Goal: Task Accomplishment & Management: Complete application form

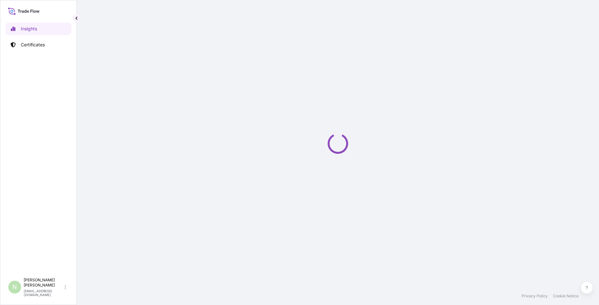
select select "2025"
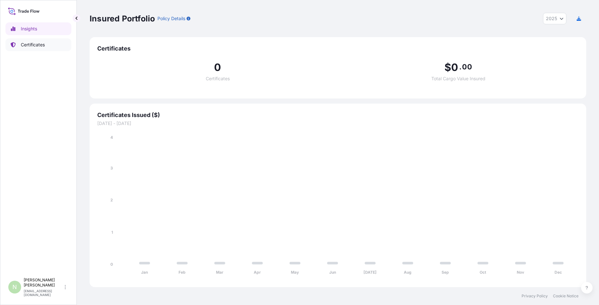
click at [41, 44] on p "Certificates" at bounding box center [33, 45] width 24 height 6
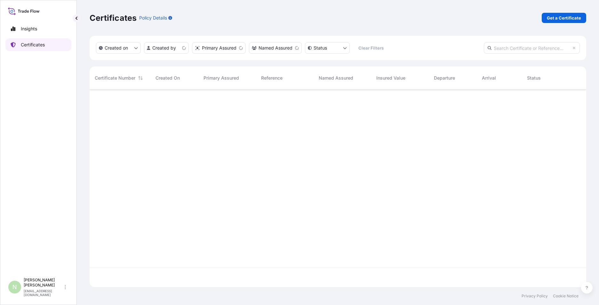
scroll to position [196, 491]
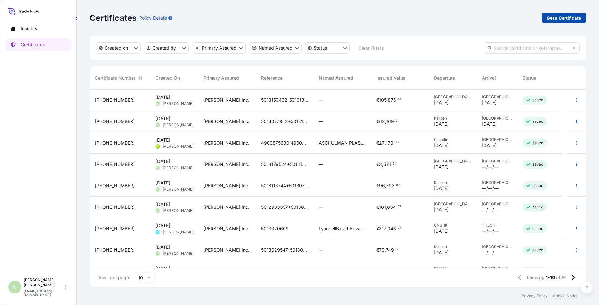
click at [562, 17] on p "Get a Certificate" at bounding box center [563, 18] width 34 height 6
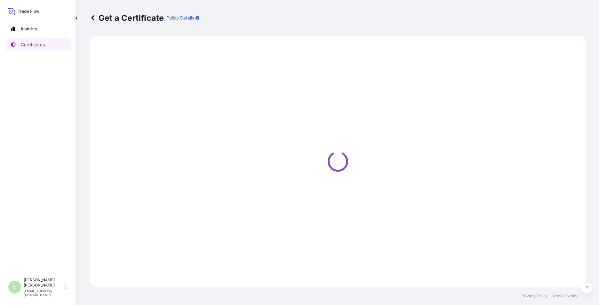
select select "Sea"
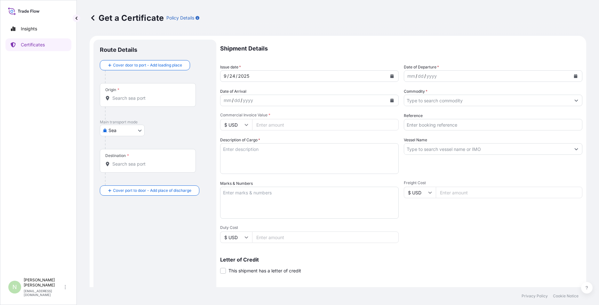
click at [125, 101] on div "Origin *" at bounding box center [148, 95] width 96 height 24
click at [125, 101] on input "Origin *" at bounding box center [149, 98] width 75 height 6
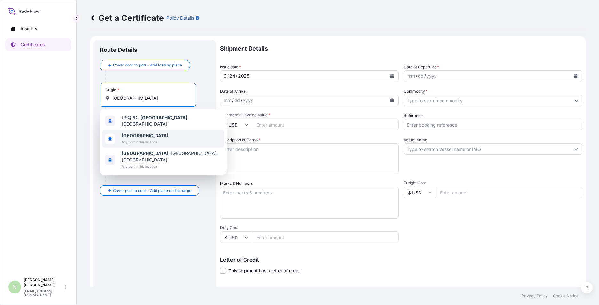
click at [139, 136] on span "[GEOGRAPHIC_DATA]" at bounding box center [145, 135] width 47 height 6
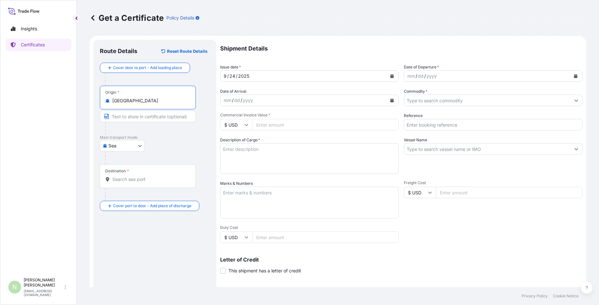
type input "[GEOGRAPHIC_DATA]"
click at [120, 148] on body "3 options available. Insights Certificates N [PERSON_NAME] [PERSON_NAME][EMAIL_…" at bounding box center [299, 152] width 599 height 305
click at [117, 174] on span "Road" at bounding box center [117, 174] width 11 height 6
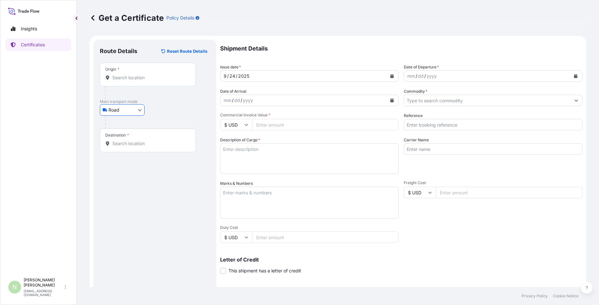
click at [134, 81] on input "Origin *" at bounding box center [149, 77] width 75 height 6
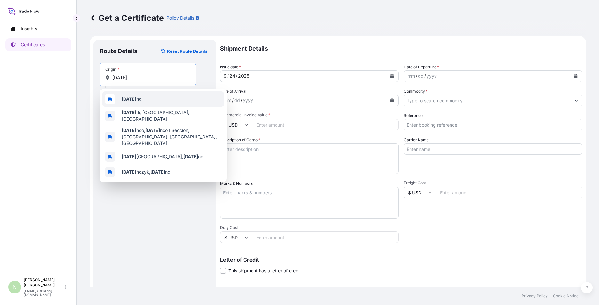
click at [131, 102] on span "[DATE] nd" at bounding box center [132, 99] width 20 height 6
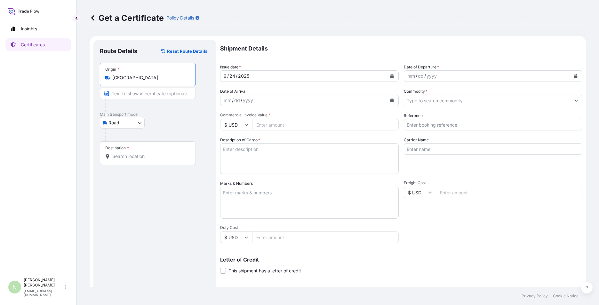
type input "[GEOGRAPHIC_DATA]"
click at [123, 156] on input "Destination *" at bounding box center [149, 156] width 75 height 6
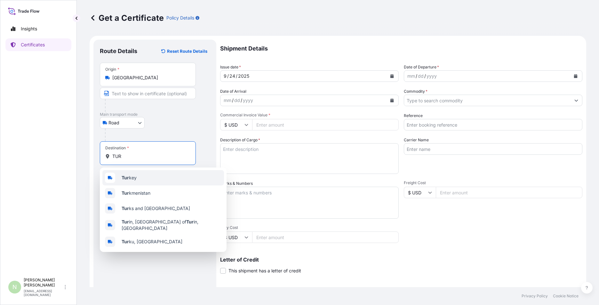
click at [145, 177] on div "Tur key" at bounding box center [163, 177] width 122 height 15
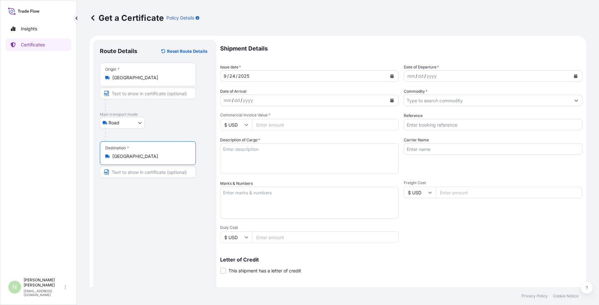
click at [137, 161] on div "Destination * [GEOGRAPHIC_DATA]" at bounding box center [148, 153] width 96 height 24
click at [137, 160] on input "[GEOGRAPHIC_DATA]" at bounding box center [149, 156] width 75 height 6
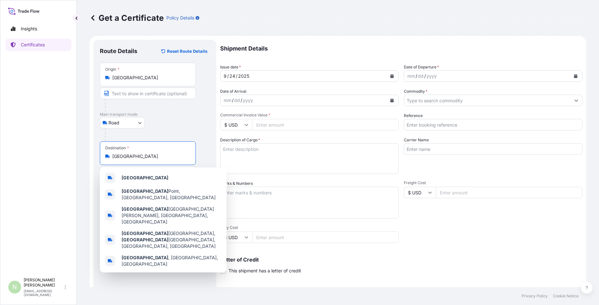
drag, startPoint x: 132, startPoint y: 157, endPoint x: 112, endPoint y: 157, distance: 20.5
click at [112, 157] on div "[GEOGRAPHIC_DATA]" at bounding box center [147, 156] width 85 height 6
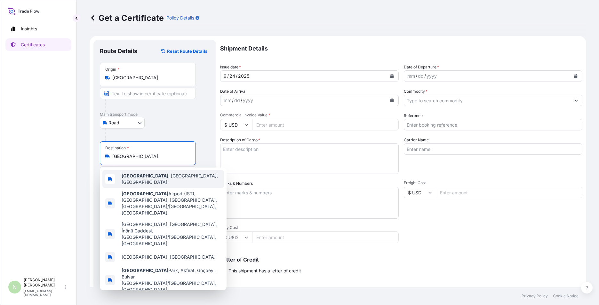
click at [161, 181] on span "[GEOGRAPHIC_DATA] , [GEOGRAPHIC_DATA], [GEOGRAPHIC_DATA]" at bounding box center [172, 179] width 100 height 13
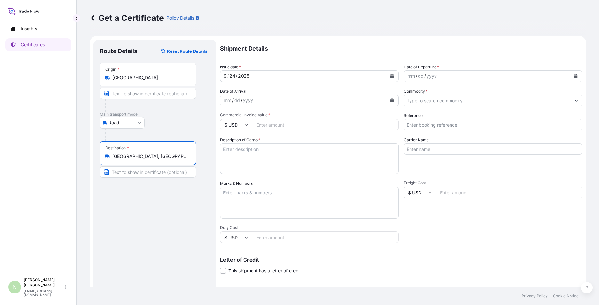
type input "[GEOGRAPHIC_DATA], [GEOGRAPHIC_DATA], [GEOGRAPHIC_DATA]"
click at [455, 74] on div "mm / dd / yyyy" at bounding box center [487, 76] width 166 height 12
click at [574, 75] on icon "Calendar" at bounding box center [576, 76] width 4 height 4
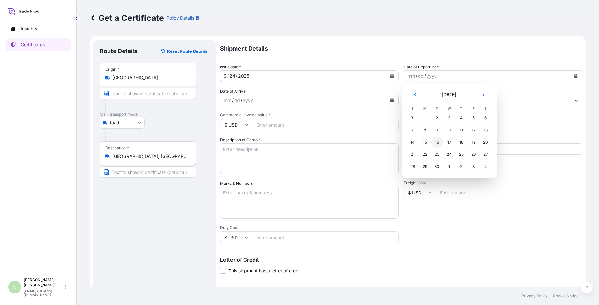
click at [440, 141] on div "16" at bounding box center [437, 143] width 12 height 12
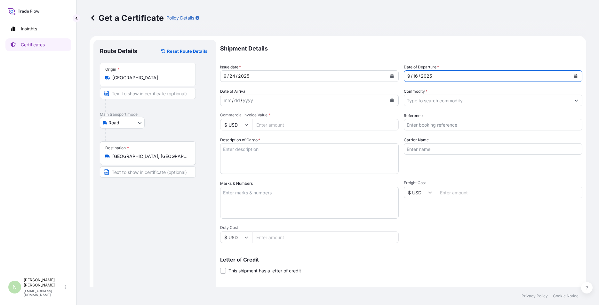
click at [387, 98] on button "Calendar" at bounding box center [392, 100] width 10 height 10
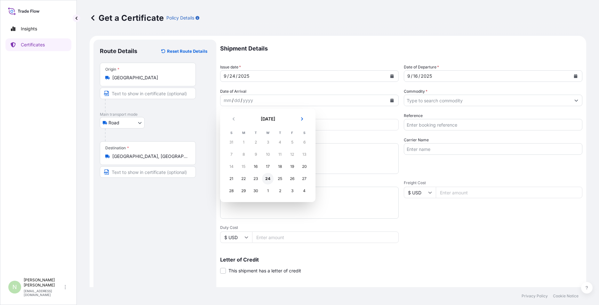
click at [268, 178] on div "24" at bounding box center [268, 179] width 12 height 12
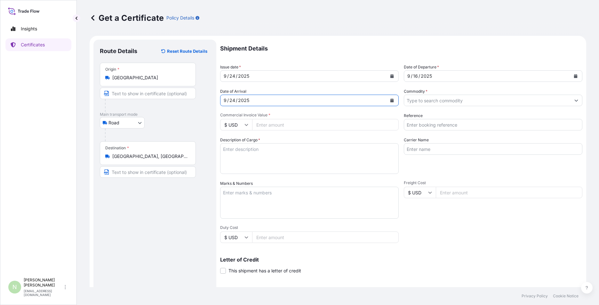
click at [481, 100] on input "Commodity *" at bounding box center [487, 101] width 166 height 12
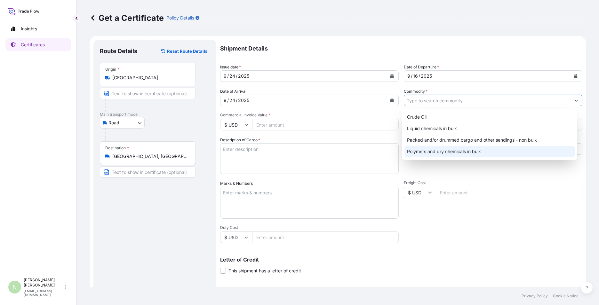
click at [453, 154] on div "Polymers and dry chemicals in bulk" at bounding box center [489, 152] width 170 height 12
type input "Polymers and dry chemicals in bulk"
click at [574, 172] on div "Carrier Name" at bounding box center [493, 155] width 178 height 37
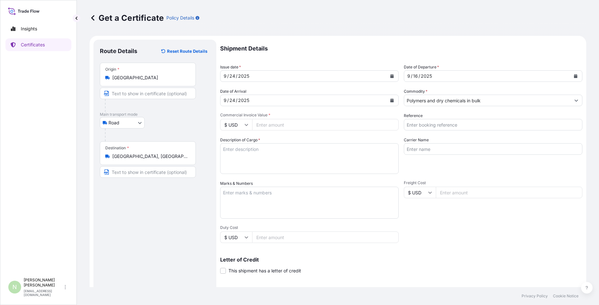
click at [242, 125] on input "$ USD" at bounding box center [236, 125] width 32 height 12
click at [238, 143] on div "€ EUR" at bounding box center [236, 142] width 27 height 12
type input "€ EUR"
click at [276, 129] on input "Commercial Invoice Value *" at bounding box center [325, 125] width 146 height 12
type input "13636.18"
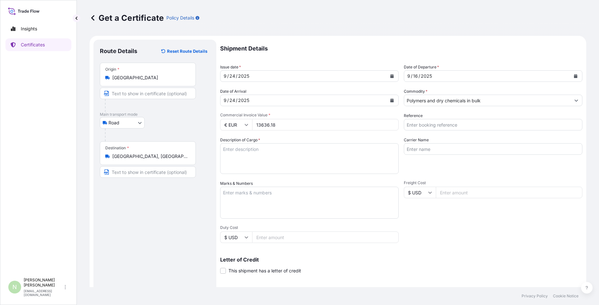
click at [428, 128] on input "Reference" at bounding box center [493, 125] width 178 height 12
type input "5013267044+5013251115+5013230771+5013272322+5013270905+5013252209+5013226824"
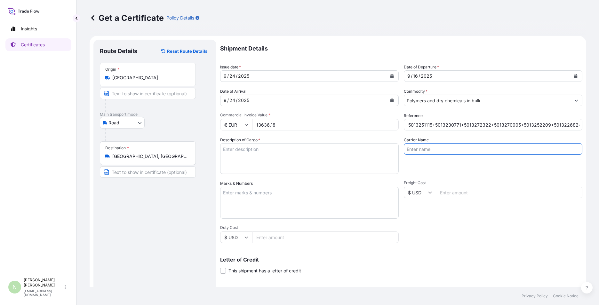
click at [421, 150] on input "Carrier Name" at bounding box center [493, 149] width 178 height 12
type input "BDP"
click at [407, 169] on div "Carrier Name BDP" at bounding box center [493, 155] width 178 height 37
click at [278, 158] on textarea "Description of Cargo *" at bounding box center [309, 158] width 178 height 31
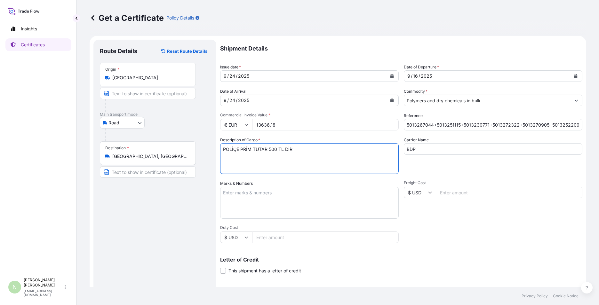
click at [223, 151] on textarea "POLİÇE PRİM TUTAR 500 TL DİR" at bounding box center [309, 158] width 178 height 31
click at [351, 148] on textarea "34 MLE 584 / 3 KAP / POLİÇE PRİM TUTAR 500 TL DİR" at bounding box center [309, 158] width 178 height 31
click at [363, 145] on textarea "34 MLE 584 / 3 KAP / POLİÇE PRİM TUTAR 500 TL DİR /" at bounding box center [309, 158] width 178 height 31
paste textarea "ABONMAN POLİÇE NO 572025127"
click at [347, 151] on textarea "34 MLE 584 / 3 KAP / POLİÇE PRİM TUTAR 500 TL DİR /ABONMAN POLİÇE NO 572025127" at bounding box center [309, 158] width 178 height 31
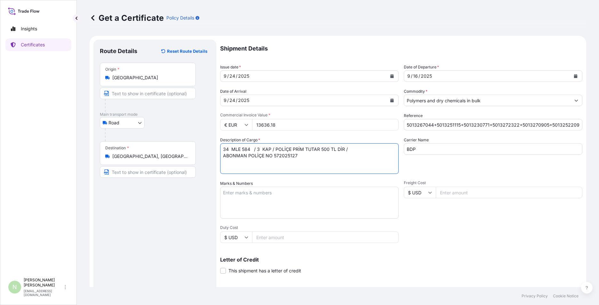
type textarea "34 MLE 584 / 3 KAP / POLİÇE PRİM TUTAR 500 TL DİR / ABONMAN POLİÇE NO 572025127"
click at [434, 223] on div "Shipment Details Issue date * [DATE] Date of Departure * [DATE] Date of Arrival…" at bounding box center [401, 192] width 362 height 305
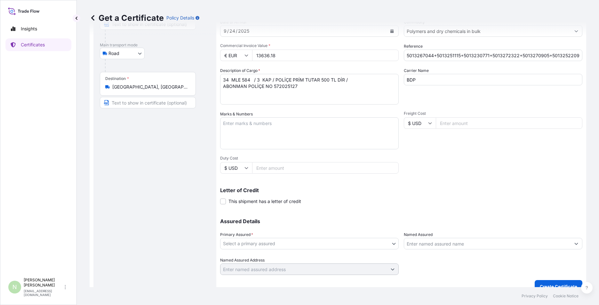
scroll to position [79, 0]
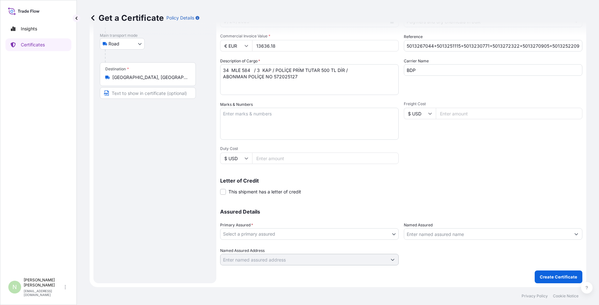
click at [245, 235] on body "Insights Certificates N [PERSON_NAME] [PERSON_NAME][EMAIL_ADDRESS][DOMAIN_NAME]…" at bounding box center [299, 152] width 599 height 305
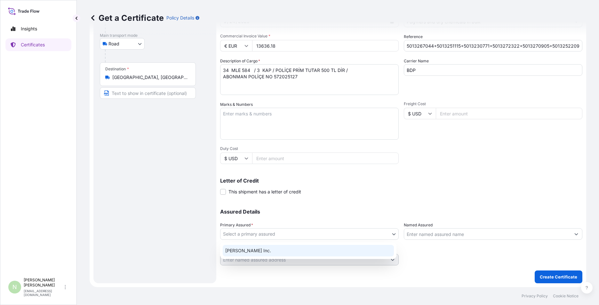
click at [247, 253] on div "[PERSON_NAME] Inc." at bounding box center [308, 251] width 171 height 12
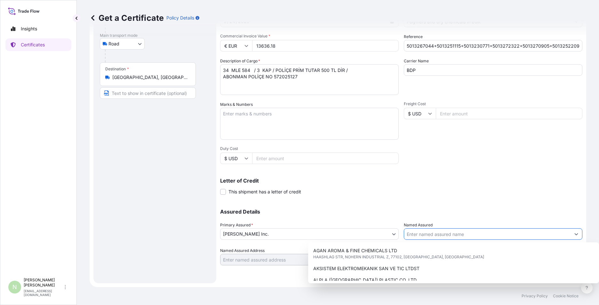
click at [413, 234] on input "Named Assured" at bounding box center [487, 234] width 166 height 12
click at [426, 209] on div "Assured Details Primary Assured * [PERSON_NAME] Inc. [PERSON_NAME] Inc. Named A…" at bounding box center [401, 233] width 362 height 64
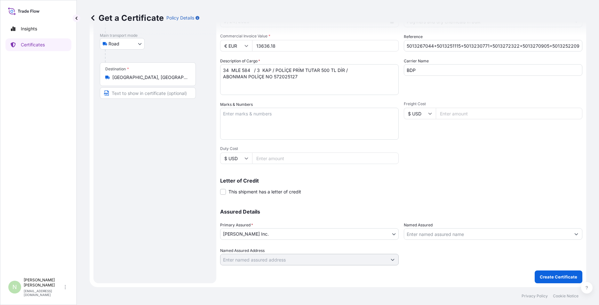
scroll to position [0, 0]
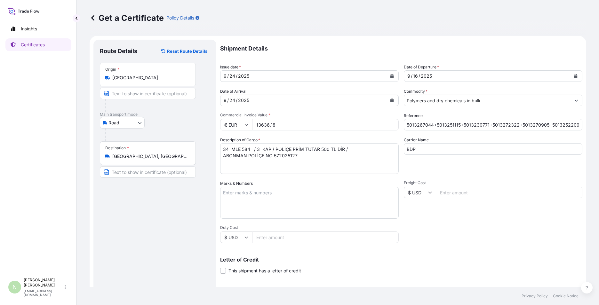
click at [444, 220] on div "Shipment Details Issue date * [DATE] Date of Departure * [DATE] Date of Arrival…" at bounding box center [401, 192] width 362 height 305
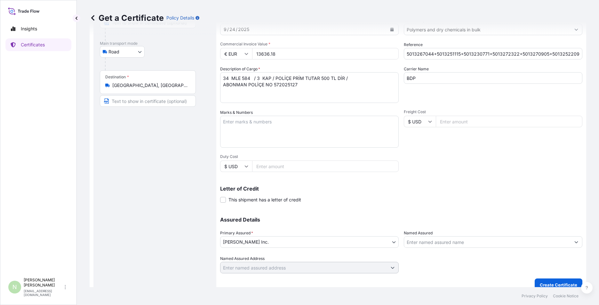
scroll to position [79, 0]
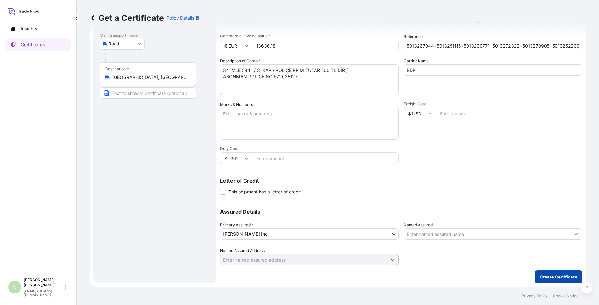
click at [551, 280] on button "Create Certificate" at bounding box center [558, 277] width 48 height 13
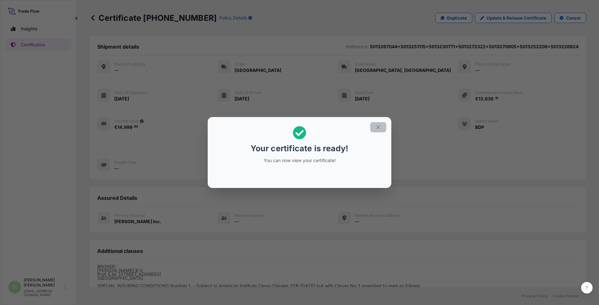
click at [377, 126] on icon "button" at bounding box center [378, 127] width 6 height 6
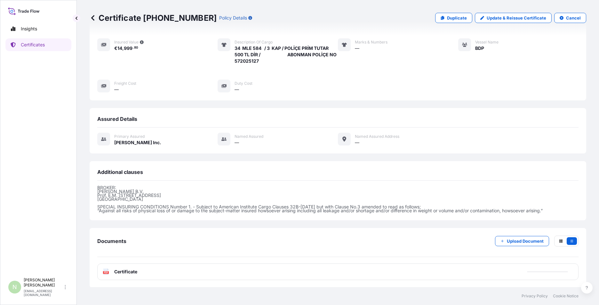
scroll to position [80, 0]
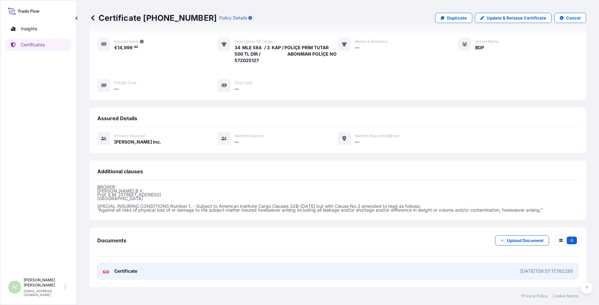
click at [124, 270] on span "Certificate" at bounding box center [125, 271] width 23 height 6
